Goal: Task Accomplishment & Management: Complete application form

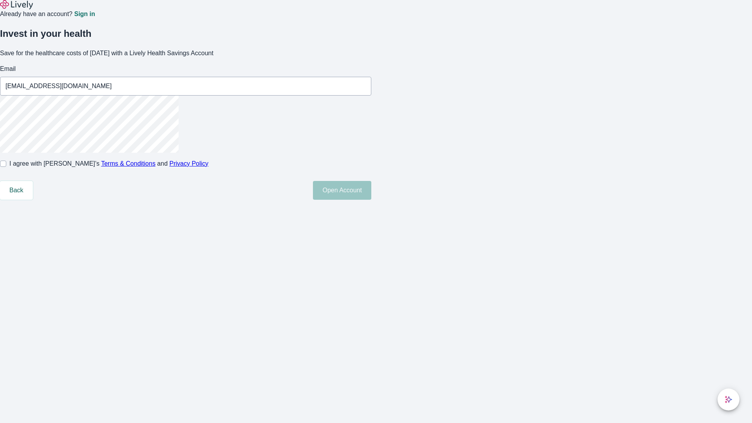
click at [6, 167] on input "I agree with Lively’s Terms & Conditions and Privacy Policy" at bounding box center [3, 164] width 6 height 6
checkbox input "true"
click at [371, 200] on button "Open Account" at bounding box center [342, 190] width 58 height 19
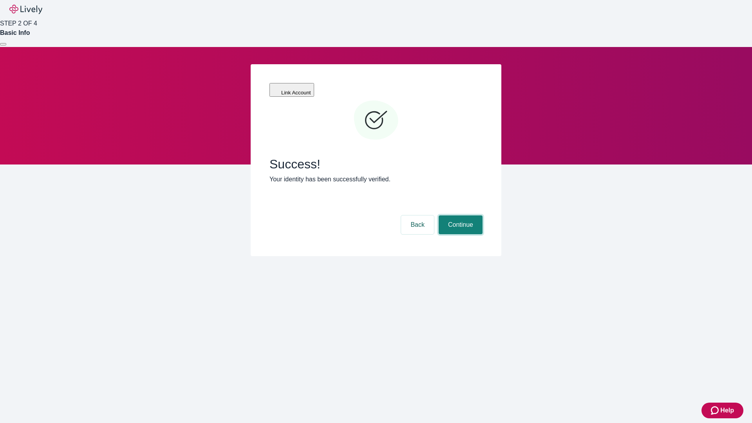
click at [459, 215] on button "Continue" at bounding box center [461, 224] width 44 height 19
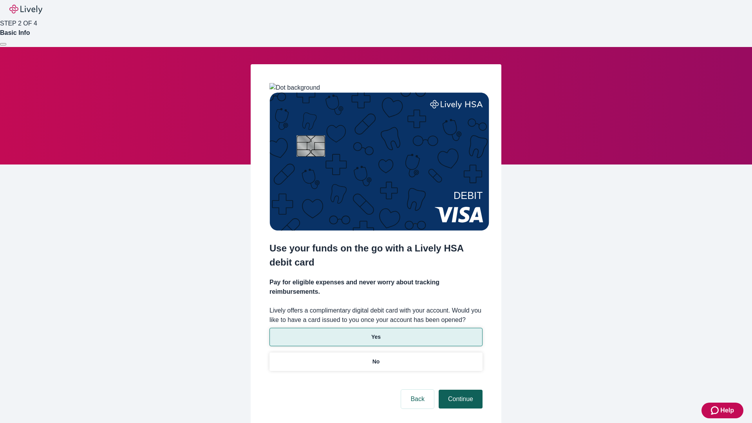
click at [376, 357] on p "No" at bounding box center [375, 361] width 7 height 8
click at [459, 390] on button "Continue" at bounding box center [461, 399] width 44 height 19
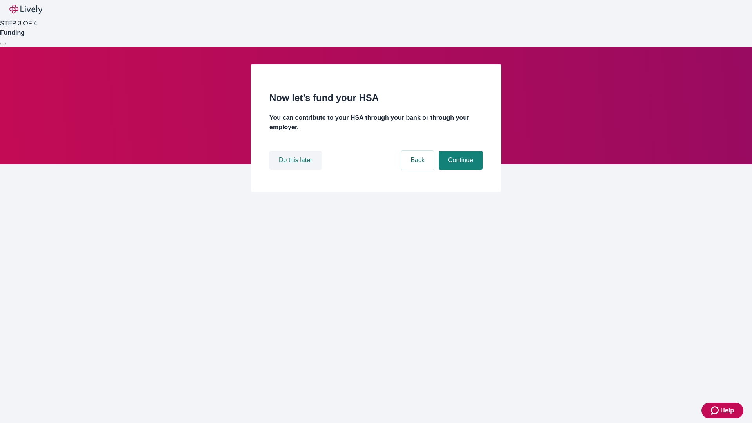
click at [296, 170] on button "Do this later" at bounding box center [295, 160] width 52 height 19
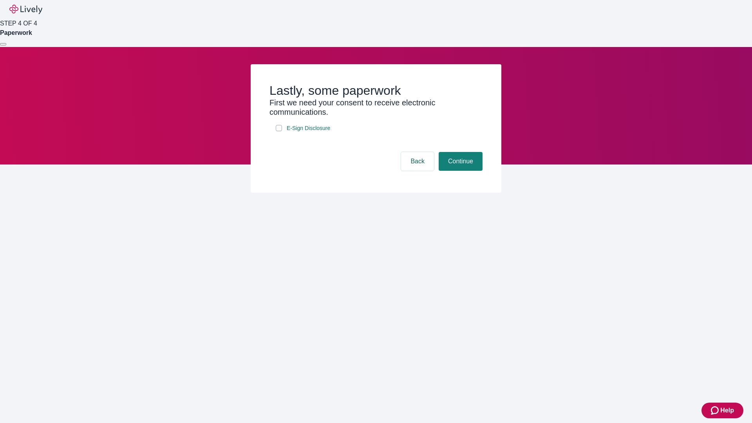
click at [279, 131] on input "E-Sign Disclosure" at bounding box center [279, 128] width 6 height 6
checkbox input "true"
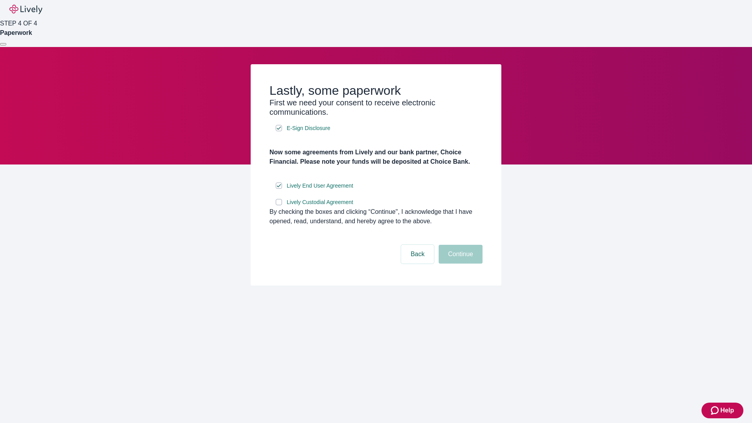
click at [279, 205] on input "Lively Custodial Agreement" at bounding box center [279, 202] width 6 height 6
checkbox input "true"
click at [459, 264] on button "Continue" at bounding box center [461, 254] width 44 height 19
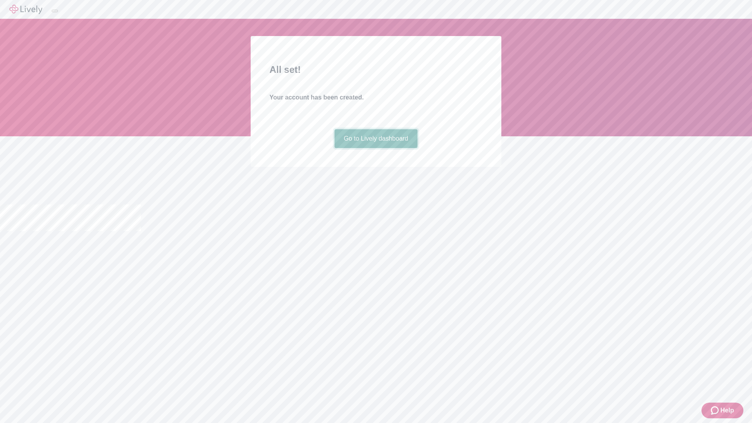
click at [376, 148] on link "Go to Lively dashboard" at bounding box center [375, 138] width 83 height 19
